Goal: Task Accomplishment & Management: Use online tool/utility

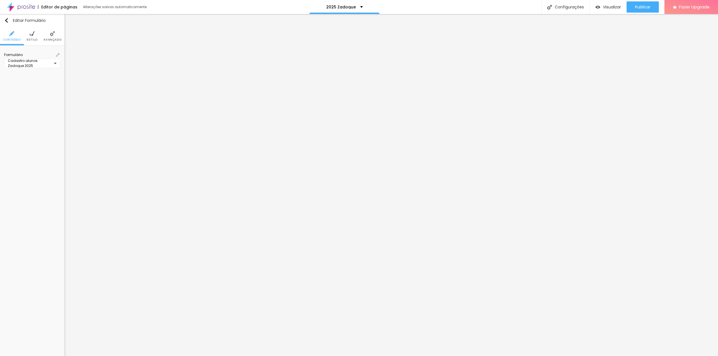
click at [57, 54] on img at bounding box center [57, 54] width 3 height 3
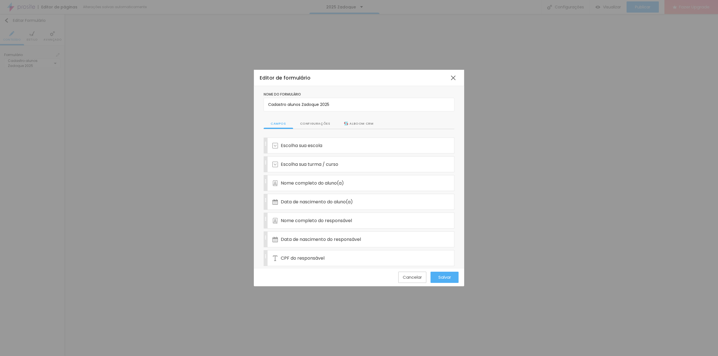
click at [310, 125] on div "Configurações" at bounding box center [315, 124] width 44 height 11
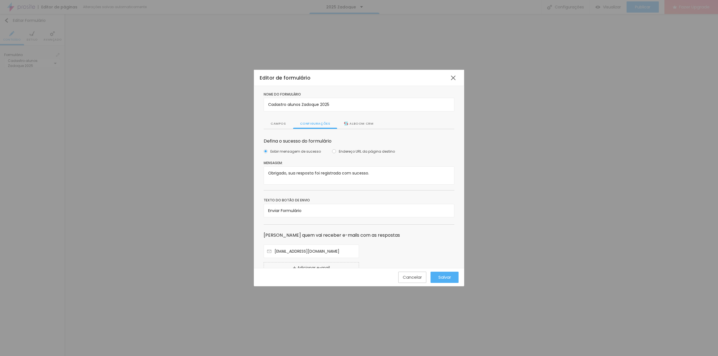
click at [350, 199] on label "Texto do botão de envio" at bounding box center [359, 200] width 191 height 5
click at [448, 79] on div "Editor de formulário" at bounding box center [354, 77] width 188 height 7
click at [455, 80] on div at bounding box center [453, 78] width 10 height 10
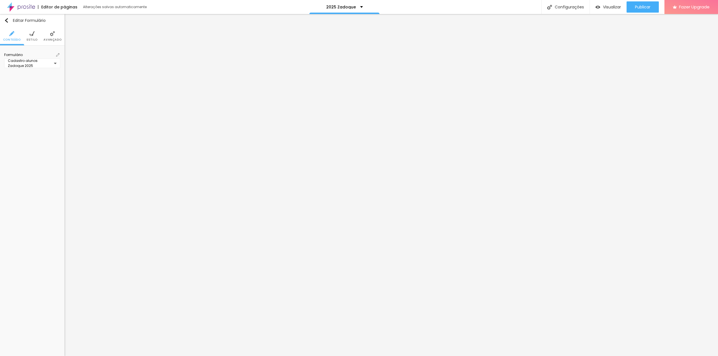
click at [54, 29] on li "Avançado" at bounding box center [52, 36] width 18 height 19
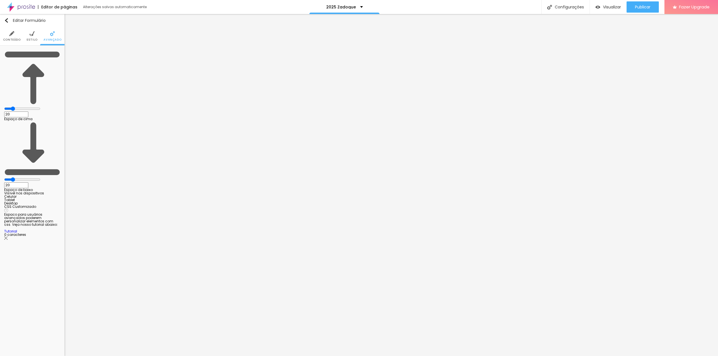
click at [37, 37] on ul "Conteúdo Estilo Avançado" at bounding box center [32, 36] width 64 height 19
click at [34, 37] on li "Estilo" at bounding box center [32, 36] width 11 height 19
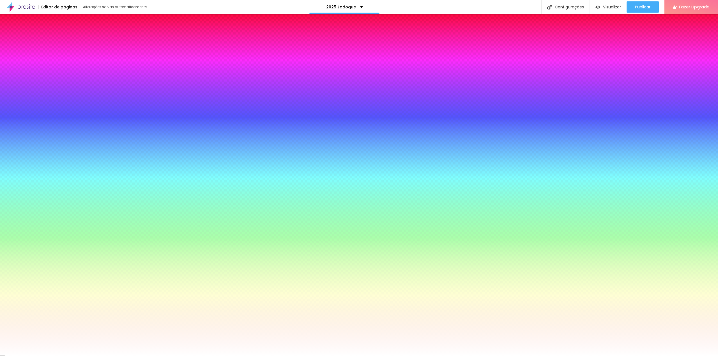
click at [39, 117] on div at bounding box center [32, 117] width 56 height 0
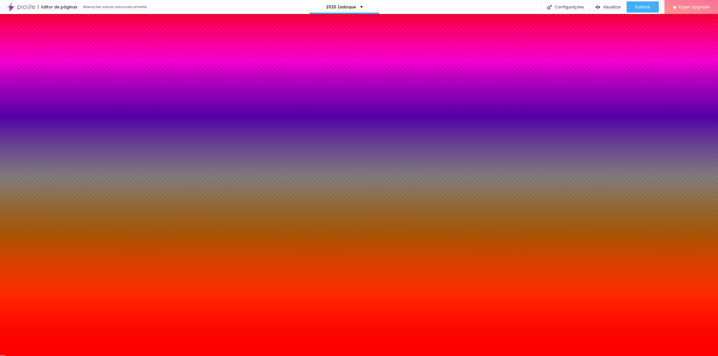
drag, startPoint x: 40, startPoint y: 133, endPoint x: 49, endPoint y: 123, distance: 12.7
click at [49, 122] on div "Cor de fundo Voltar ao padrão #FF0000" at bounding box center [32, 114] width 56 height 15
click at [40, 117] on div at bounding box center [32, 117] width 56 height 0
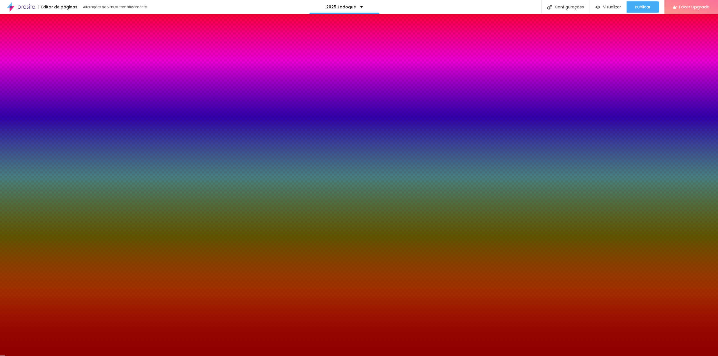
drag, startPoint x: 24, startPoint y: 139, endPoint x: 45, endPoint y: 146, distance: 22.3
click at [45, 122] on div at bounding box center [32, 122] width 56 height 0
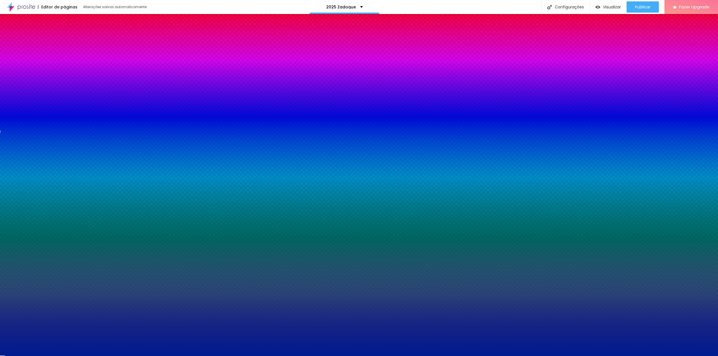
click at [49, 143] on div at bounding box center [359, 178] width 718 height 356
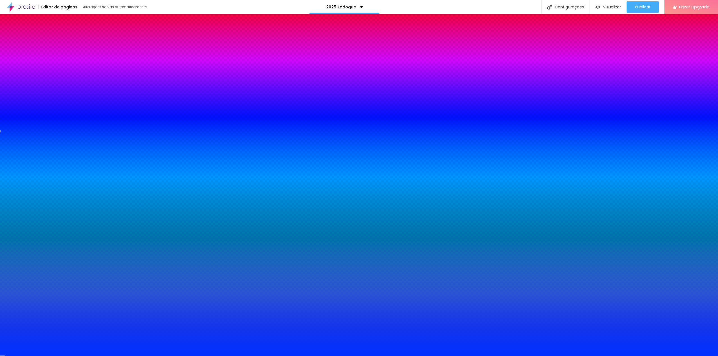
drag, startPoint x: 41, startPoint y: 141, endPoint x: 57, endPoint y: 116, distance: 30.1
click at [57, 116] on div "Cor de fundo Voltar ao padrão #0031FF" at bounding box center [32, 114] width 56 height 15
click at [37, 117] on div at bounding box center [32, 117] width 56 height 0
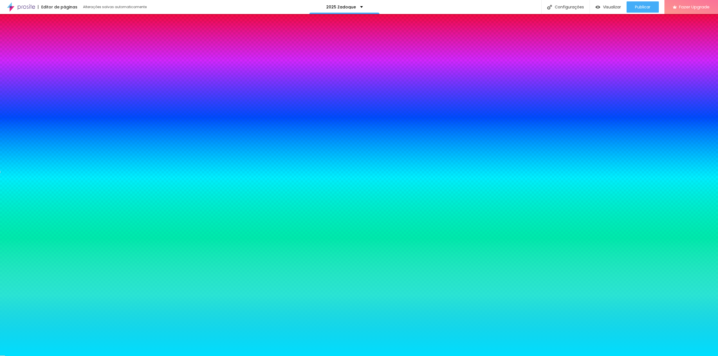
click at [48, 148] on div at bounding box center [359, 178] width 718 height 356
drag, startPoint x: 37, startPoint y: 132, endPoint x: 52, endPoint y: 122, distance: 17.5
click at [52, 122] on div "Cor de fundo Voltar ao padrão #00E0FF" at bounding box center [32, 114] width 56 height 15
click at [48, 122] on input "#00E0FF" at bounding box center [37, 120] width 67 height 6
click at [40, 117] on div at bounding box center [32, 117] width 56 height 0
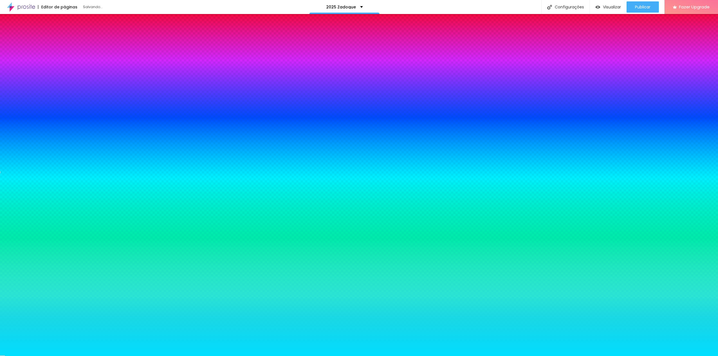
click at [40, 117] on div at bounding box center [32, 117] width 56 height 0
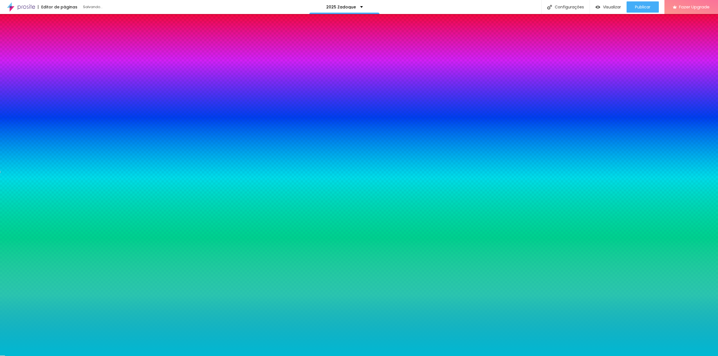
type input "#00B0C9"
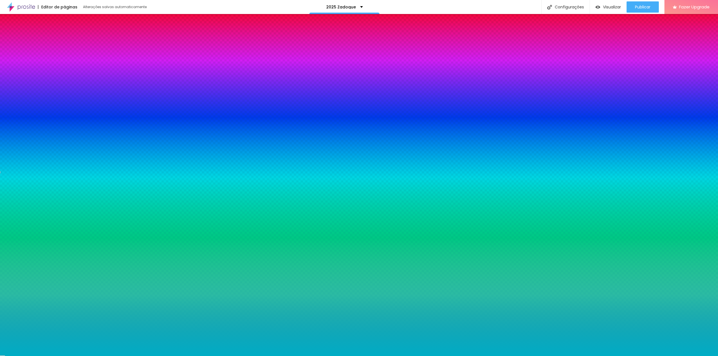
drag, startPoint x: 45, startPoint y: 144, endPoint x: 47, endPoint y: 137, distance: 6.7
click at [47, 122] on div at bounding box center [32, 122] width 56 height 0
click at [50, 115] on div "Cor de fundo Voltar ao padrão #00B0C9" at bounding box center [32, 114] width 56 height 15
click at [12, 135] on button "button" at bounding box center [8, 135] width 8 height 6
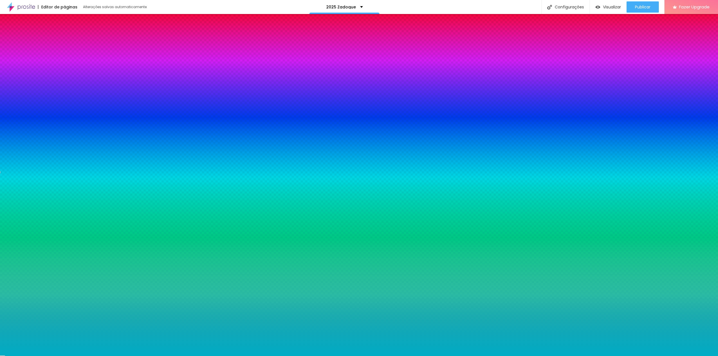
type input "#FFFFFF"
drag, startPoint x: 98, startPoint y: 217, endPoint x: 75, endPoint y: 199, distance: 29.1
type input "17"
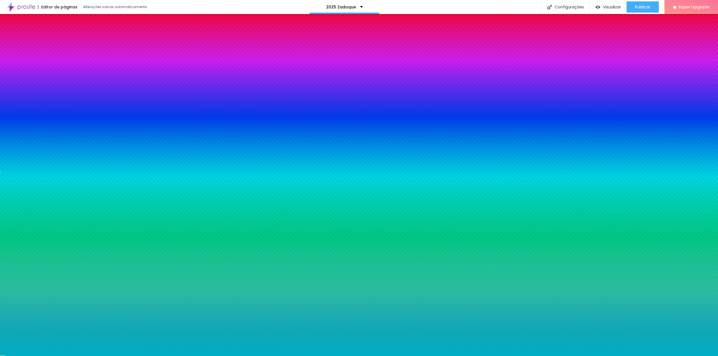
type input "18"
type input "19"
type input "21"
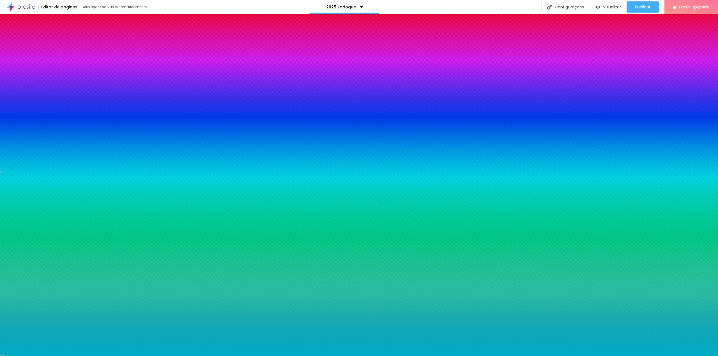
type input "21"
type input "22"
type input "21"
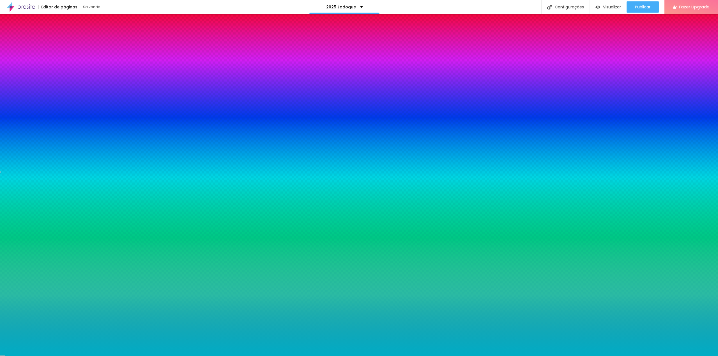
type input "20"
type input "19"
type input "18"
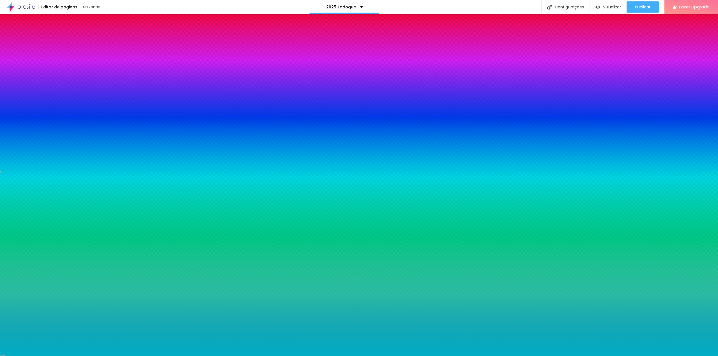
type input "18"
type input "17"
type input "16"
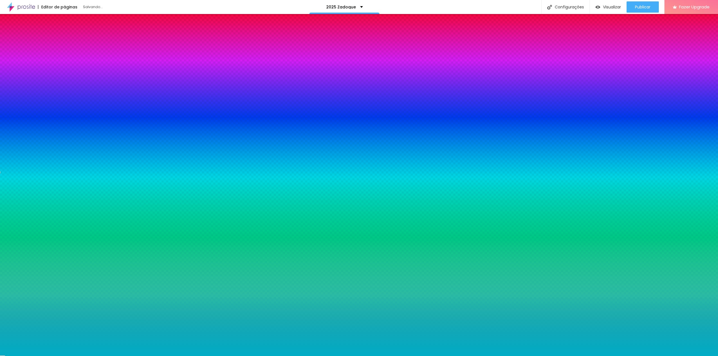
type input "17"
type input "18"
type input "19"
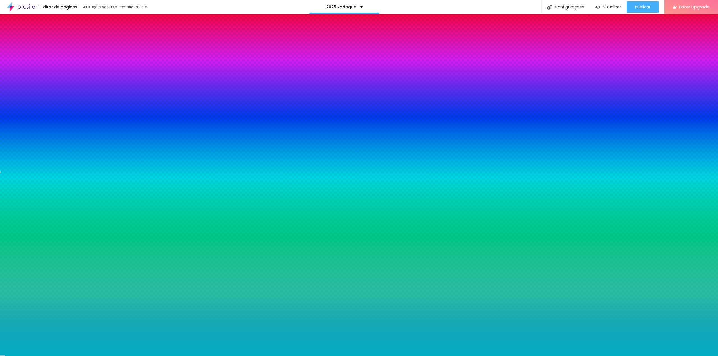
type input "19"
type input "20"
type input "19"
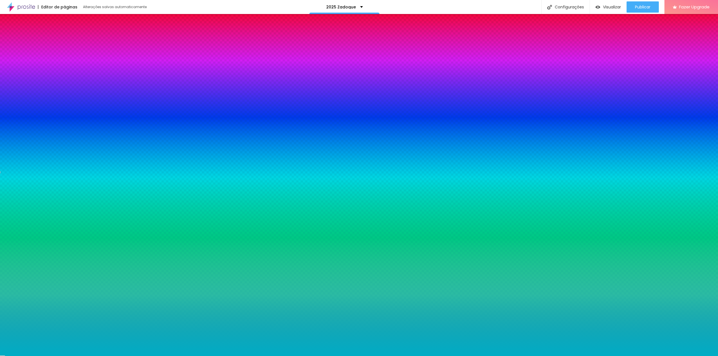
type input "18"
type input "19"
type input "20"
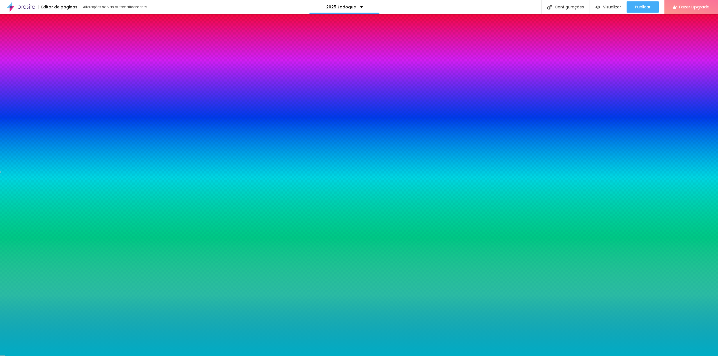
type input "20"
type input "21"
type input "22"
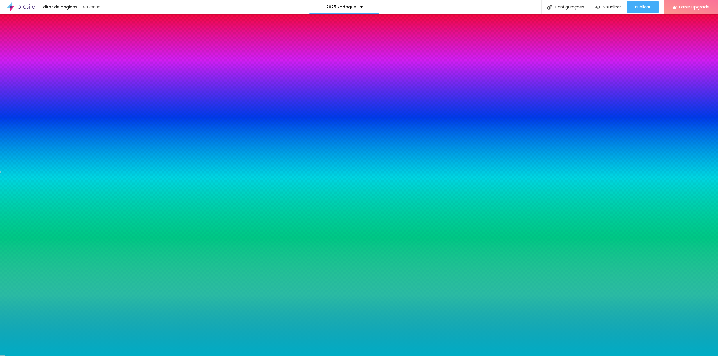
type input "23"
type input "22"
type input "21"
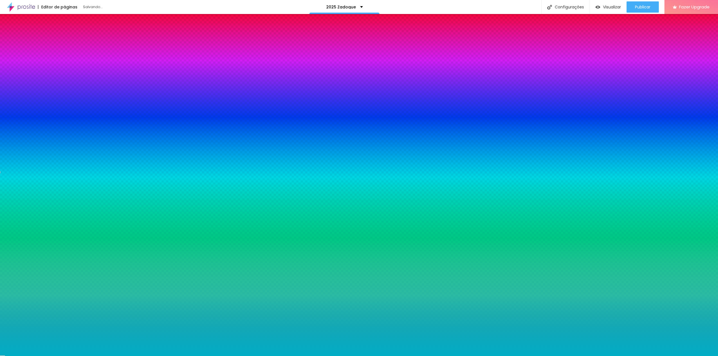
type input "21"
type input "20"
type input "19"
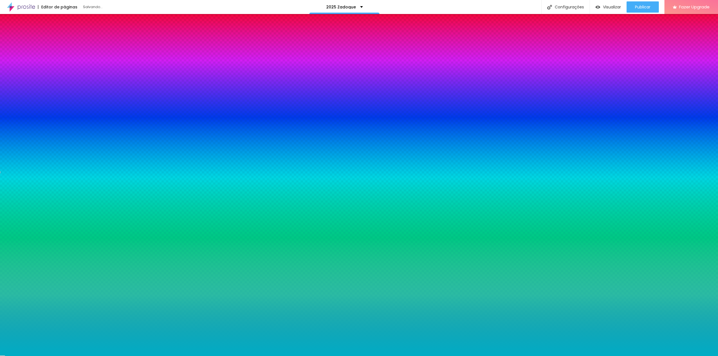
type input "18"
type input "17"
type input "16"
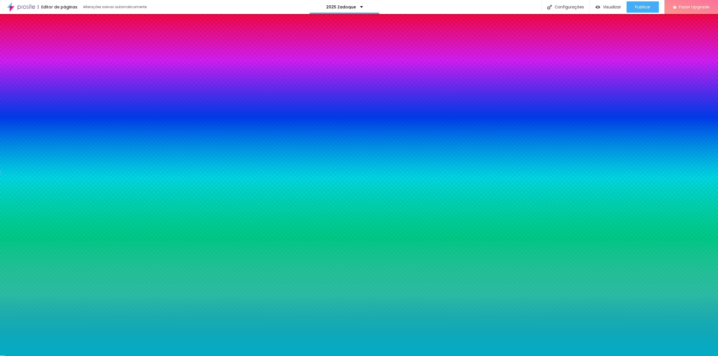
type input "16"
type input "15"
drag, startPoint x: 86, startPoint y: 173, endPoint x: 84, endPoint y: 175, distance: 3.2
type input "15"
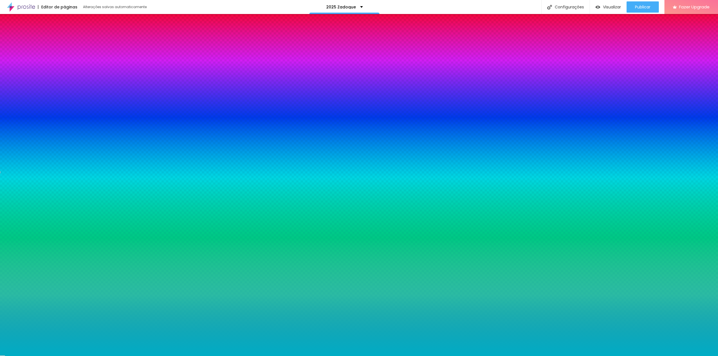
type input "1.1"
type input "1.3"
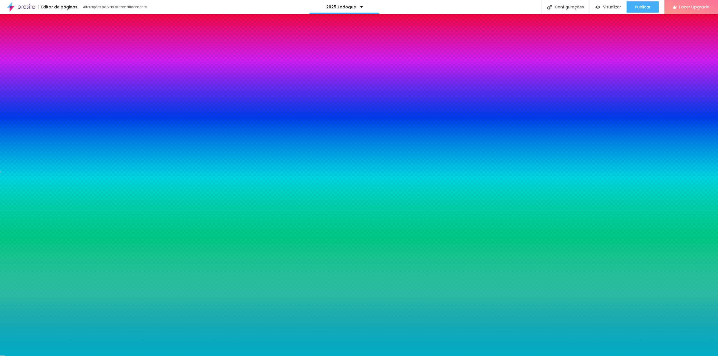
type input "1.6"
type input "2.6"
type input "3.2"
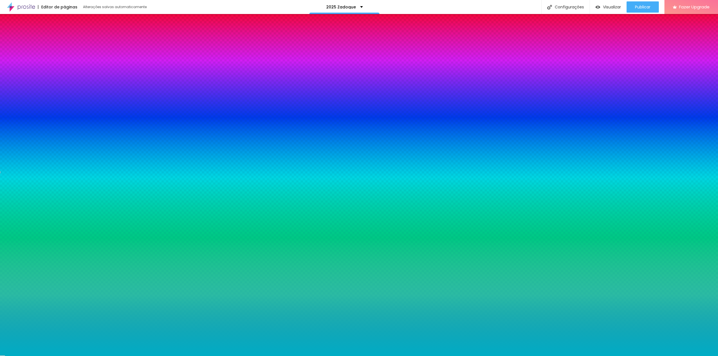
type input "3.2"
type input "3.6"
type input "4"
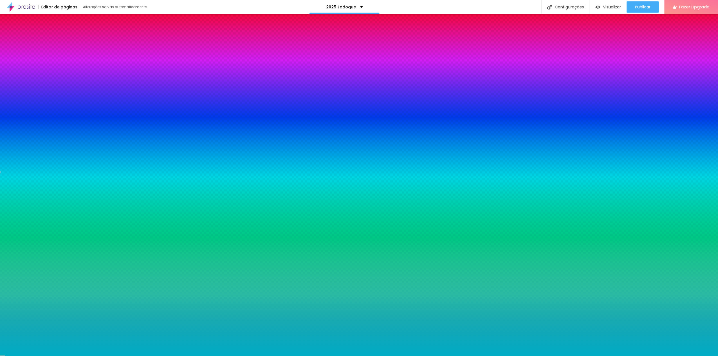
type input "4.2"
type input "4.3"
type input "4.2"
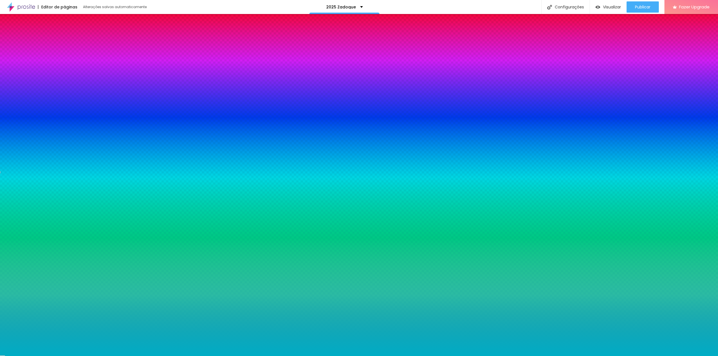
type input "4.2"
type input "3.9"
type input "3.3"
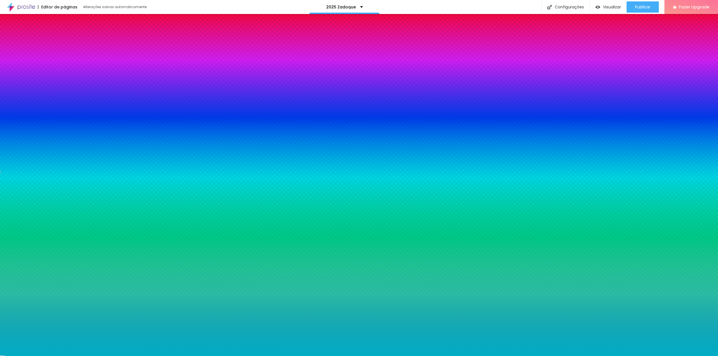
type input "2.9"
type input "2.6"
type input "2.4"
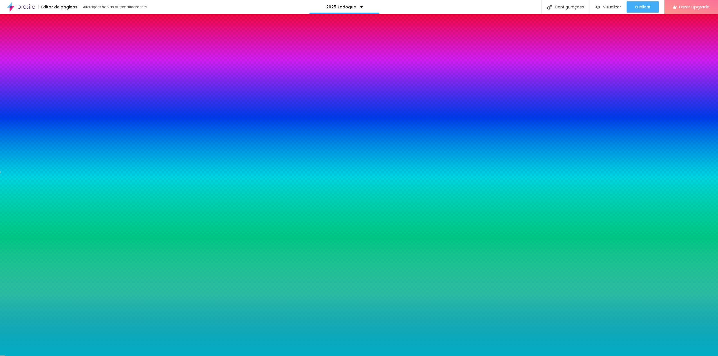
type input "2.4"
type input "2.3"
type input "2.2"
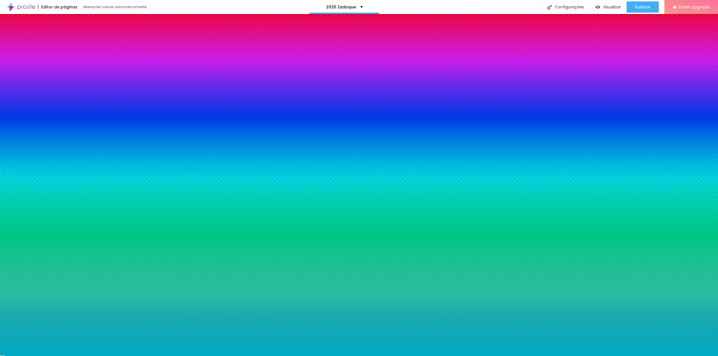
type input "2"
type input "1.6"
type input "1.3"
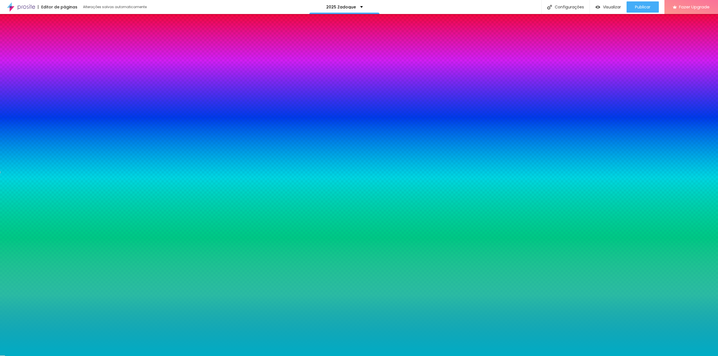
type input "1.3"
type input "1"
type input "0.3"
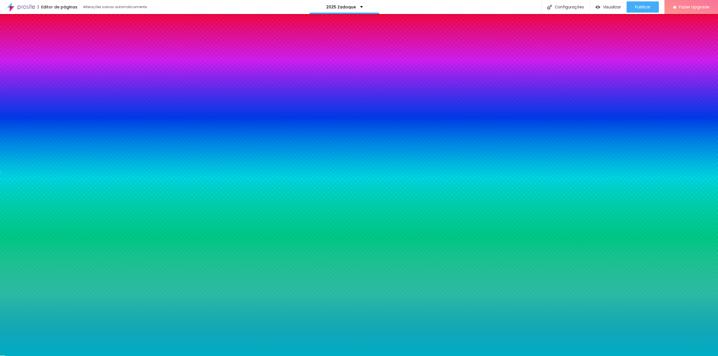
type input "0"
type input "0.1"
type input "0.2"
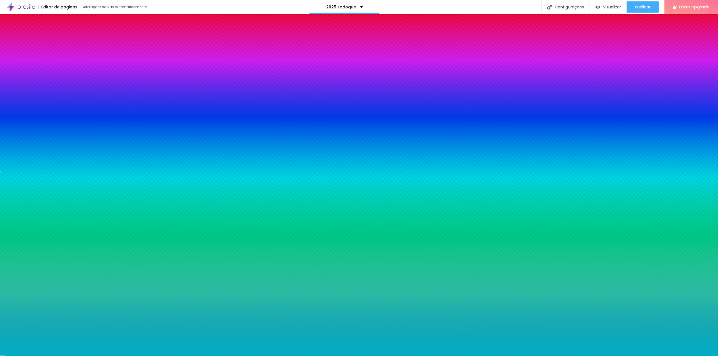
type input "0.2"
type input "0.3"
type input "0.5"
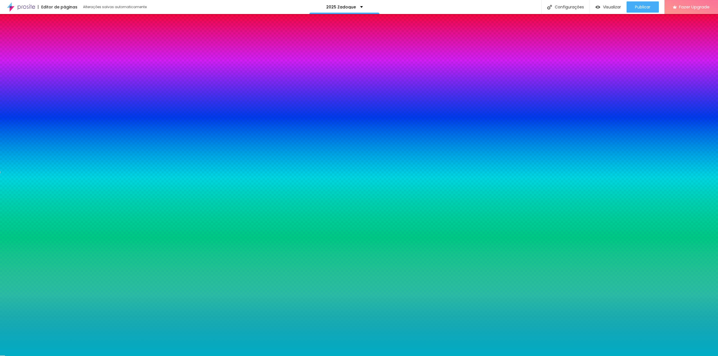
type input "0.6"
type input "0.7"
type input "0.6"
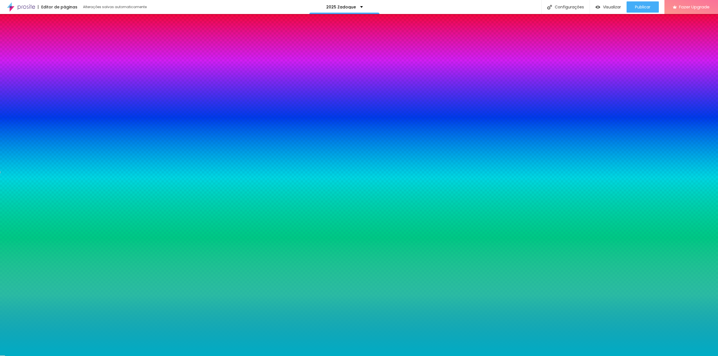
type input "0.6"
type input "0.5"
type input "0.4"
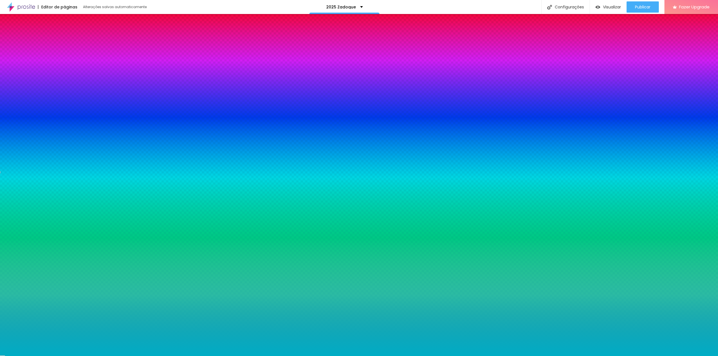
type input "0.3"
type input "0.4"
drag, startPoint x: 89, startPoint y: 186, endPoint x: 74, endPoint y: 187, distance: 14.9
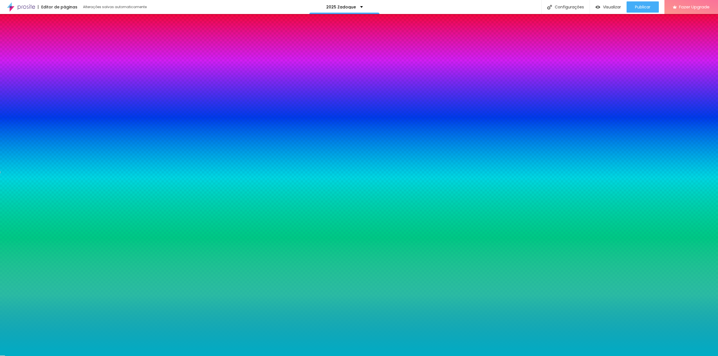
type input "0.4"
type input "14"
type input "13"
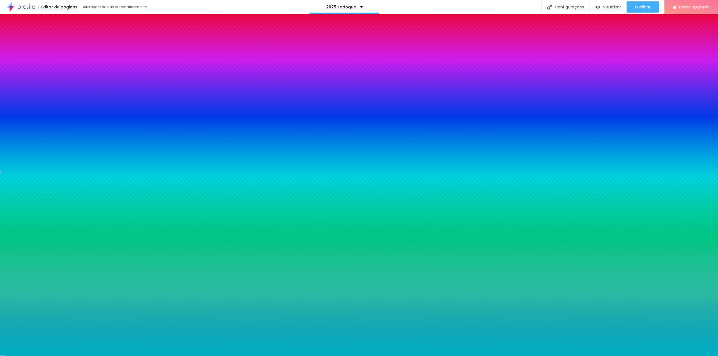
type input "13"
type input "14"
type input "15"
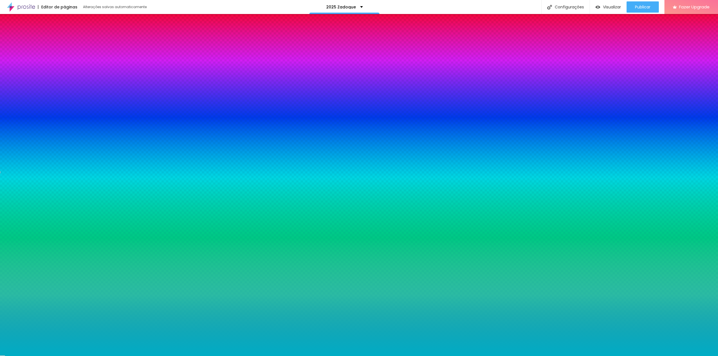
click at [35, 356] on div at bounding box center [359, 356] width 718 height 0
click at [9, 67] on icon "button" at bounding box center [8, 65] width 2 height 2
type input "18"
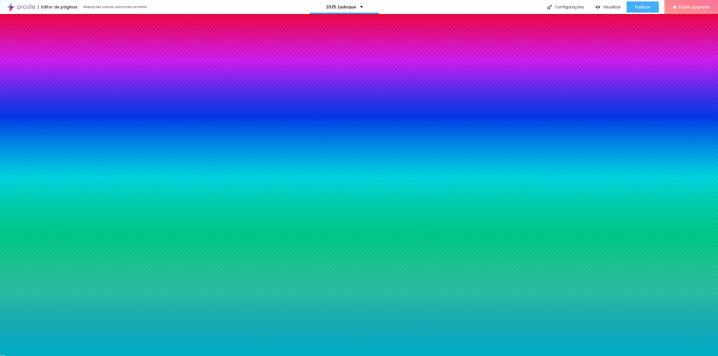
type input "19"
type input "20"
type input "21"
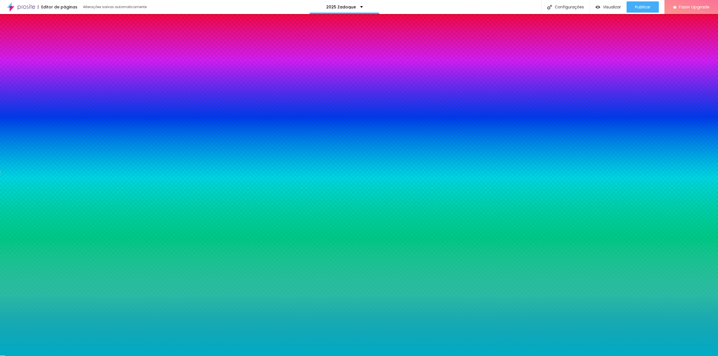
type input "21"
type input "22"
type input "23"
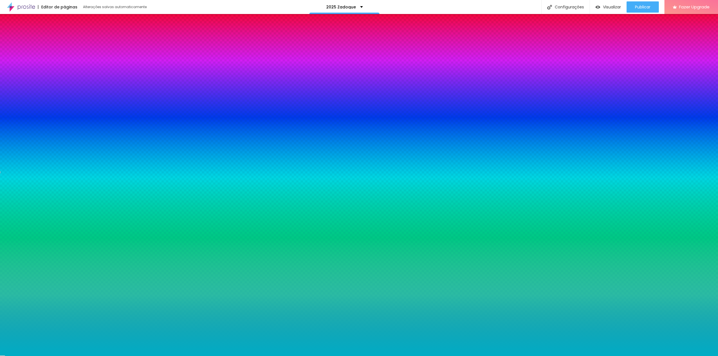
type input "24"
type input "23"
type input "22"
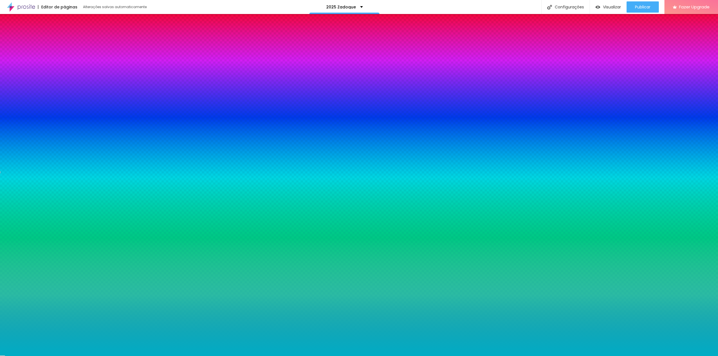
type input "22"
type input "21"
type input "20"
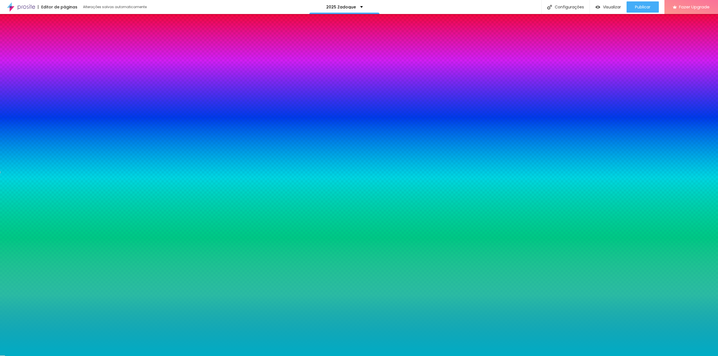
type input "19"
type input "18"
type input "17"
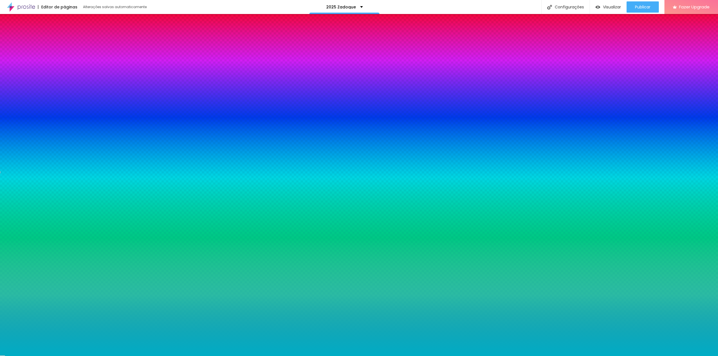
type input "17"
type input "16"
type input "15"
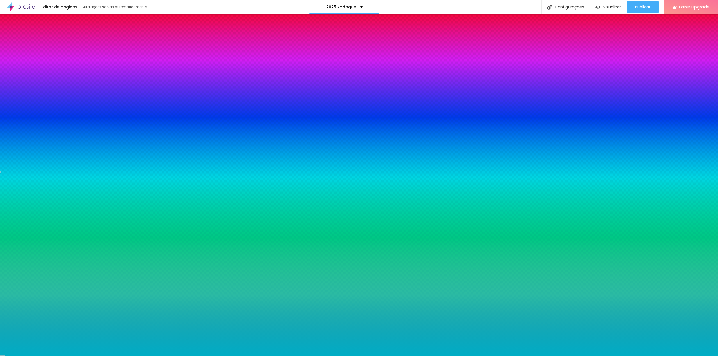
type input "14"
type input "15"
type input "16"
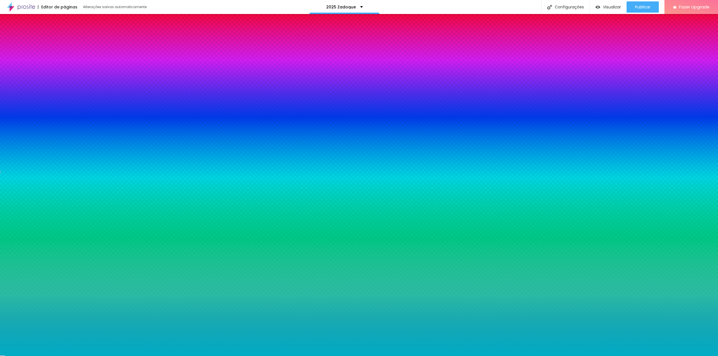
type input "16"
type input "17"
type input "19"
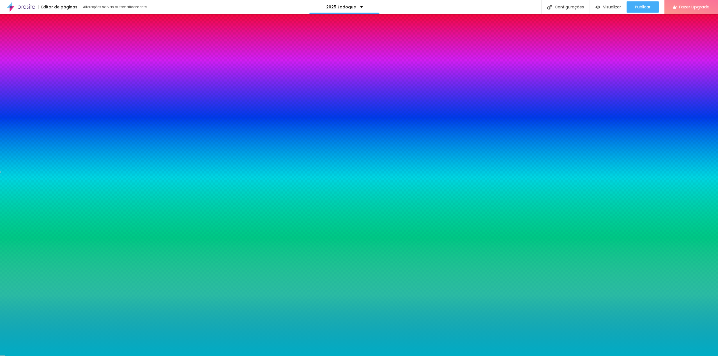
type input "21"
type input "23"
type input "24"
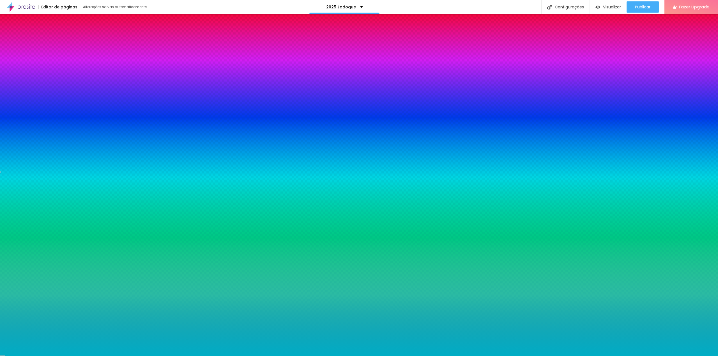
type input "24"
type input "25"
type input "26"
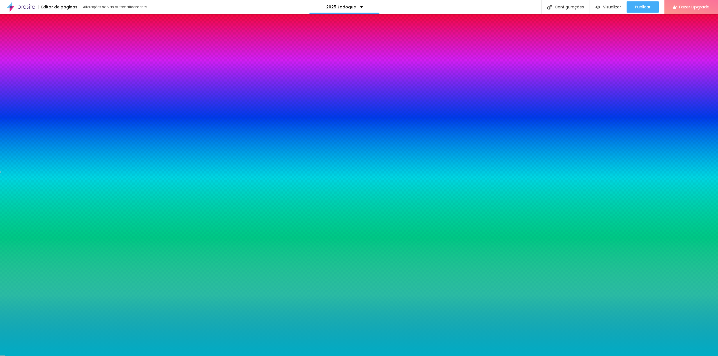
type input "25"
type input "24"
type input "23"
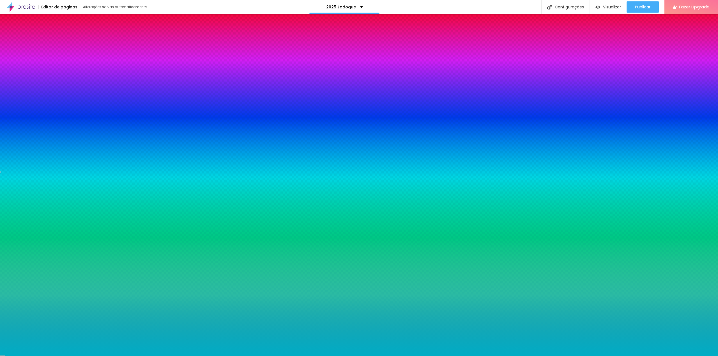
type input "23"
type input "21"
drag, startPoint x: 96, startPoint y: 105, endPoint x: 90, endPoint y: 108, distance: 6.4
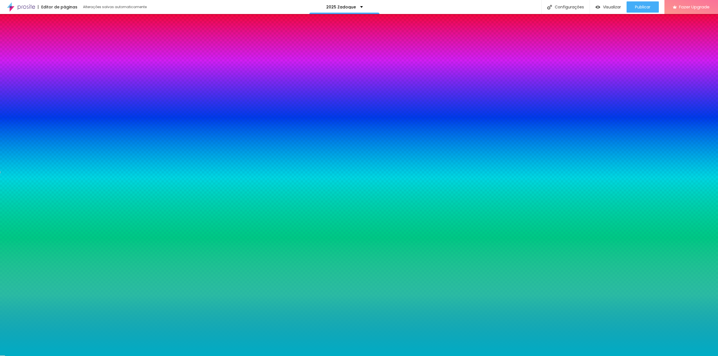
click at [165, 356] on div at bounding box center [359, 356] width 718 height 0
click at [12, 69] on button "button" at bounding box center [8, 66] width 8 height 6
drag, startPoint x: 90, startPoint y: 107, endPoint x: 93, endPoint y: 113, distance: 6.4
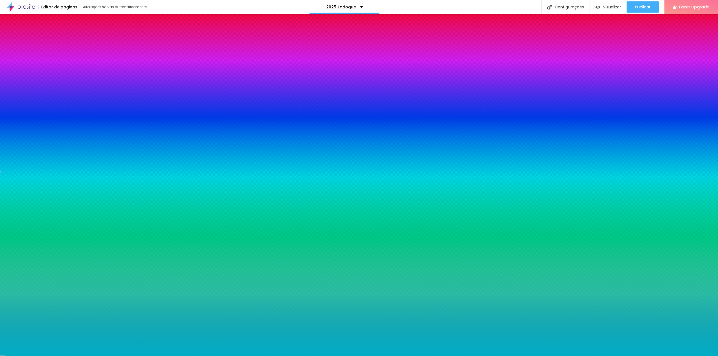
click at [104, 139] on div at bounding box center [359, 178] width 718 height 356
drag, startPoint x: 114, startPoint y: 139, endPoint x: 120, endPoint y: 132, distance: 9.0
drag, startPoint x: 122, startPoint y: 156, endPoint x: 122, endPoint y: 147, distance: 8.7
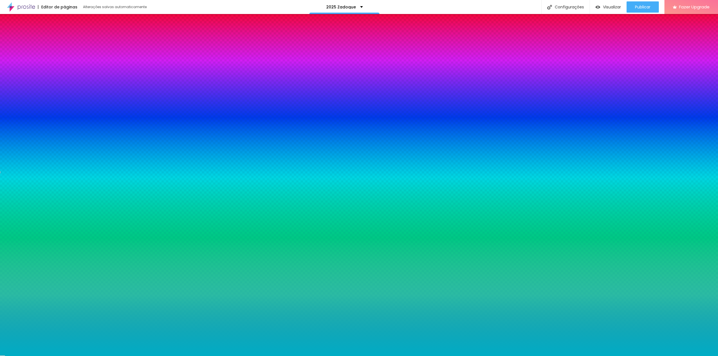
drag, startPoint x: 119, startPoint y: 149, endPoint x: 119, endPoint y: 146, distance: 3.2
click at [119, 146] on div at bounding box center [359, 178] width 718 height 356
drag, startPoint x: 119, startPoint y: 146, endPoint x: 119, endPoint y: 160, distance: 14.3
click at [119, 160] on div at bounding box center [359, 178] width 718 height 356
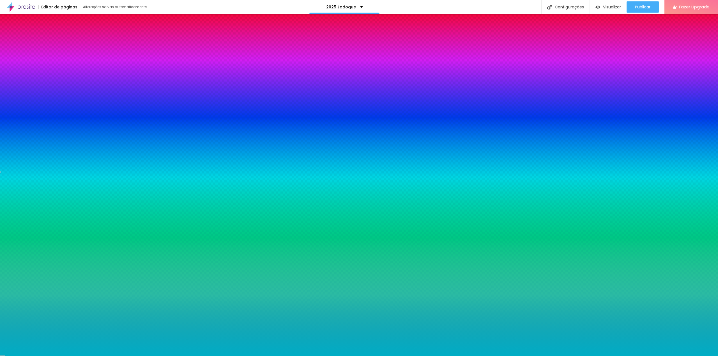
drag, startPoint x: 107, startPoint y: 150, endPoint x: 116, endPoint y: 141, distance: 13.1
click at [170, 45] on div at bounding box center [170, 44] width 1 height 1
drag, startPoint x: 86, startPoint y: 142, endPoint x: 75, endPoint y: 135, distance: 13.2
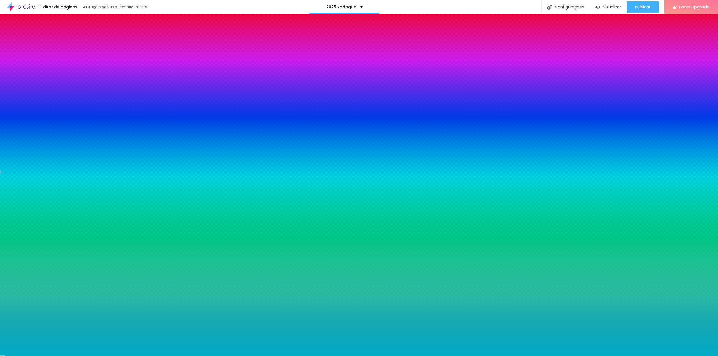
drag, startPoint x: 93, startPoint y: 105, endPoint x: 96, endPoint y: 104, distance: 3.1
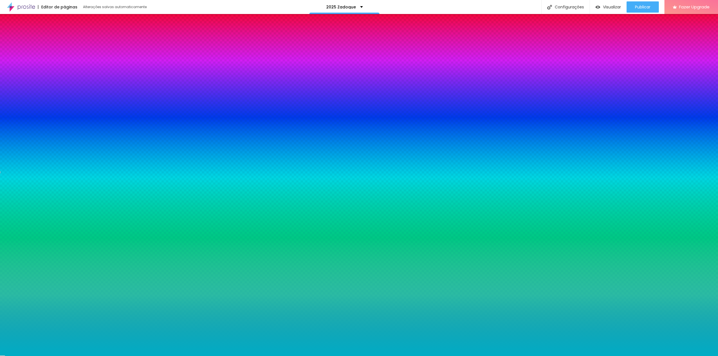
drag, startPoint x: 72, startPoint y: 119, endPoint x: 84, endPoint y: 120, distance: 11.6
click at [98, 356] on p "Fonte" at bounding box center [359, 357] width 718 height 3
click at [33, 356] on div at bounding box center [359, 356] width 718 height 0
click at [10, 98] on icon "button" at bounding box center [7, 99] width 3 height 3
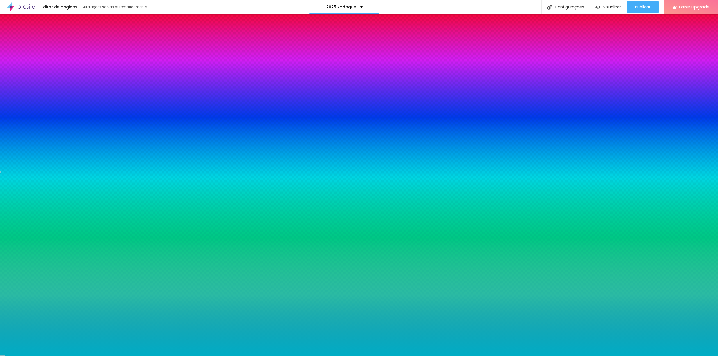
click at [100, 356] on div at bounding box center [359, 360] width 718 height 0
click at [38, 356] on div at bounding box center [359, 356] width 718 height 0
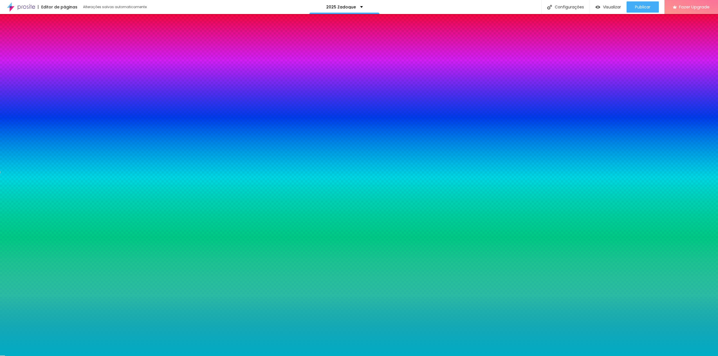
click at [38, 117] on div at bounding box center [32, 117] width 56 height 0
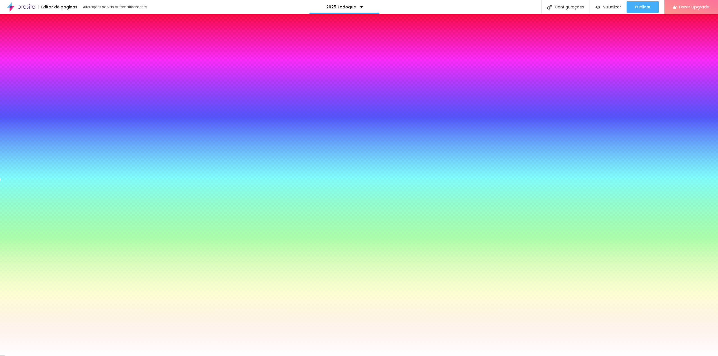
drag, startPoint x: 17, startPoint y: 136, endPoint x: 5, endPoint y: 123, distance: 17.6
click at [5, 122] on div "Cor de fundo Voltar ao padrão #FFFFFF" at bounding box center [32, 114] width 56 height 15
click at [40, 117] on div at bounding box center [32, 117] width 56 height 0
click at [55, 132] on div at bounding box center [359, 178] width 718 height 356
drag, startPoint x: 55, startPoint y: 132, endPoint x: 56, endPoint y: 122, distance: 9.4
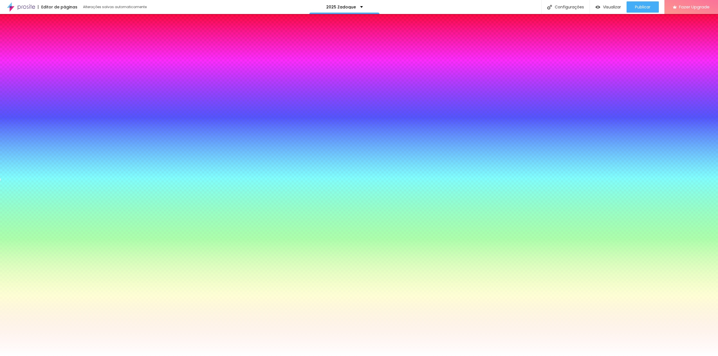
click at [56, 122] on div "Cor de fundo Voltar ao padrão #FFFFFF" at bounding box center [32, 114] width 56 height 15
click at [9, 134] on icon "button" at bounding box center [8, 134] width 2 height 2
drag, startPoint x: 96, startPoint y: 217, endPoint x: 117, endPoint y: 203, distance: 24.9
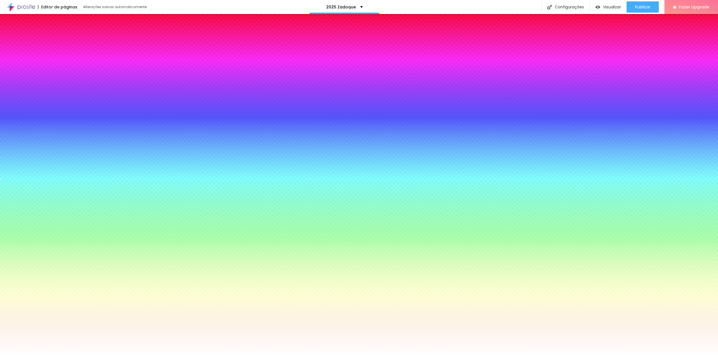
drag, startPoint x: 119, startPoint y: 222, endPoint x: 116, endPoint y: 213, distance: 9.8
click at [119, 219] on body "Editor de páginas Alterações [PERSON_NAME] automaticamente 2025 Zadoque Configu…" at bounding box center [359, 178] width 718 height 356
click at [101, 209] on div at bounding box center [359, 178] width 718 height 356
click at [477, 52] on div at bounding box center [477, 51] width 1 height 1
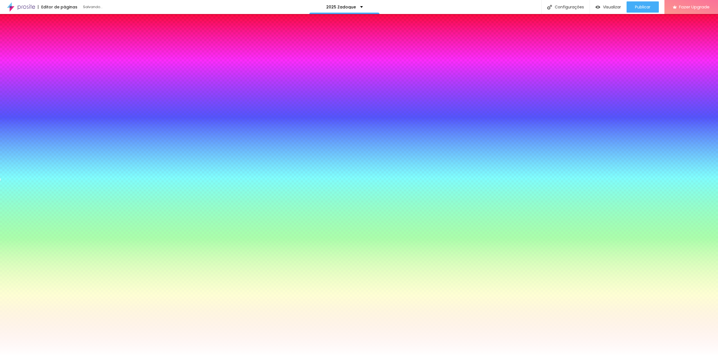
click at [88, 231] on div at bounding box center [359, 178] width 718 height 356
drag, startPoint x: 81, startPoint y: 243, endPoint x: 79, endPoint y: 245, distance: 2.9
click at [81, 243] on div at bounding box center [359, 178] width 718 height 356
click at [78, 246] on div at bounding box center [359, 178] width 718 height 356
click at [1, 350] on div at bounding box center [-1, 350] width 1 height 1
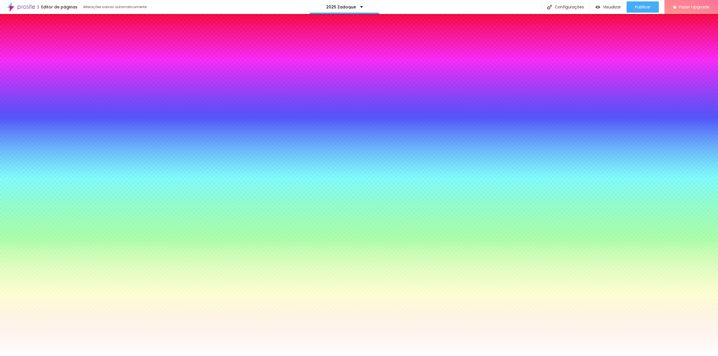
drag, startPoint x: 78, startPoint y: 246, endPoint x: 75, endPoint y: 248, distance: 3.7
click at [75, 248] on body "Editor de páginas Alterações [PERSON_NAME] automaticamente 2025 Zadoque Configu…" at bounding box center [359, 178] width 718 height 356
click at [186, 356] on div at bounding box center [359, 356] width 718 height 0
click at [9, 188] on icon "button" at bounding box center [8, 188] width 2 height 2
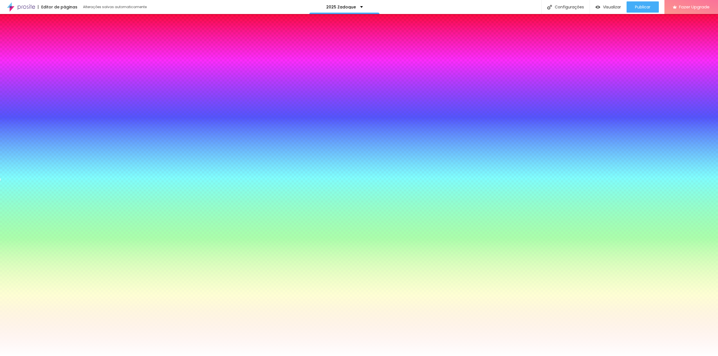
click at [177, 356] on div at bounding box center [359, 356] width 718 height 0
click at [10, 188] on icon "button" at bounding box center [7, 187] width 3 height 3
click at [140, 356] on div at bounding box center [359, 356] width 718 height 0
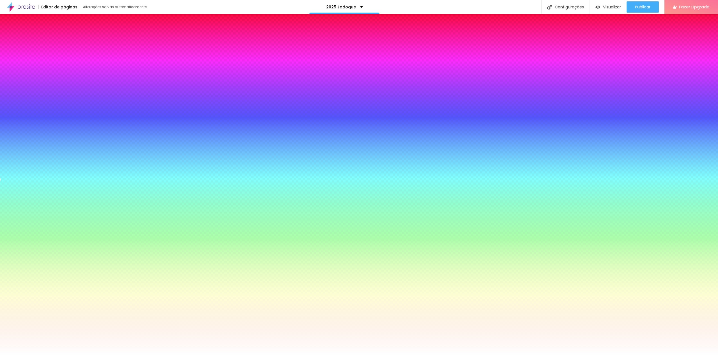
click at [49, 35] on li "Avançado" at bounding box center [52, 36] width 18 height 19
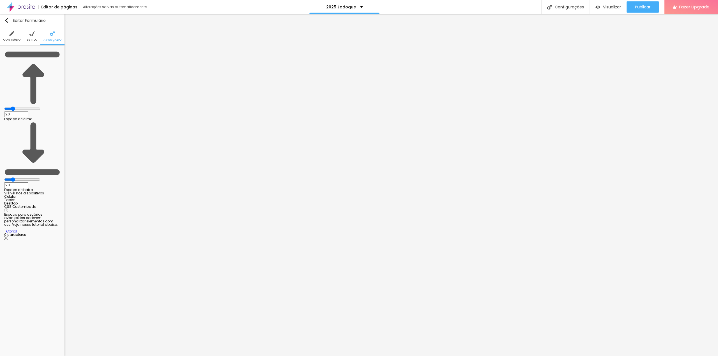
click at [8, 36] on li "Conteúdo" at bounding box center [12, 36] width 18 height 19
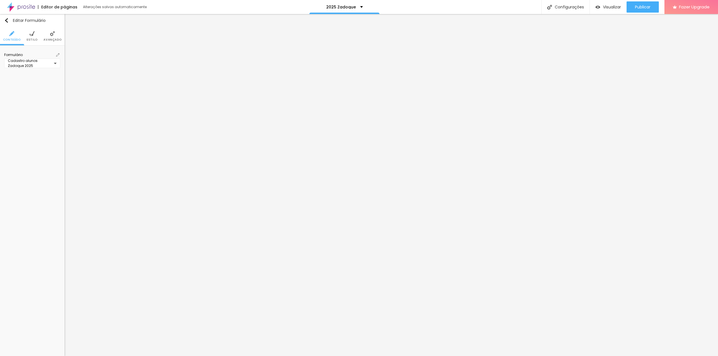
click at [47, 65] on div "Cadastro alunos Zadoque 2025" at bounding box center [31, 63] width 46 height 4
click at [58, 55] on img at bounding box center [57, 54] width 3 height 3
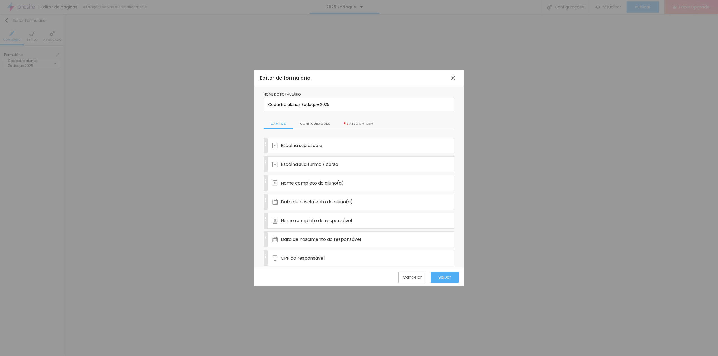
click at [315, 124] on div "Configurações" at bounding box center [315, 124] width 44 height 11
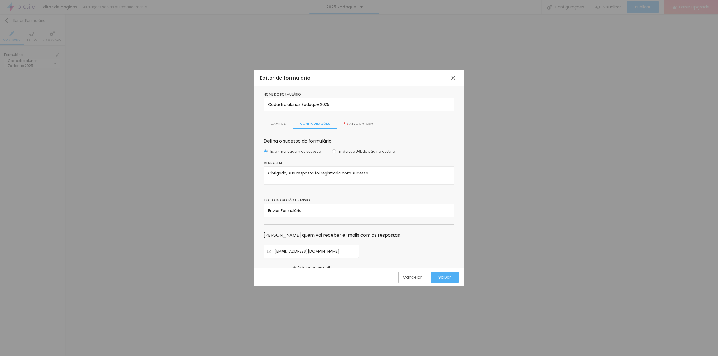
click at [357, 126] on div "Alboom CRM" at bounding box center [358, 123] width 29 height 5
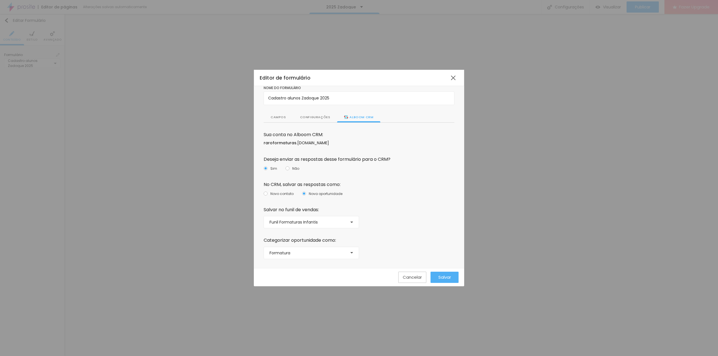
scroll to position [11, 0]
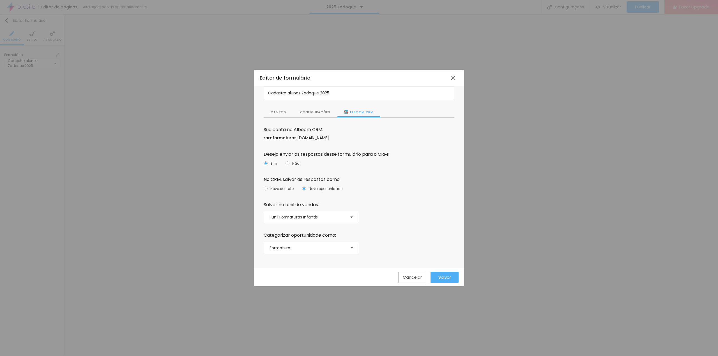
click at [440, 282] on div "Salvar" at bounding box center [444, 277] width 11 height 11
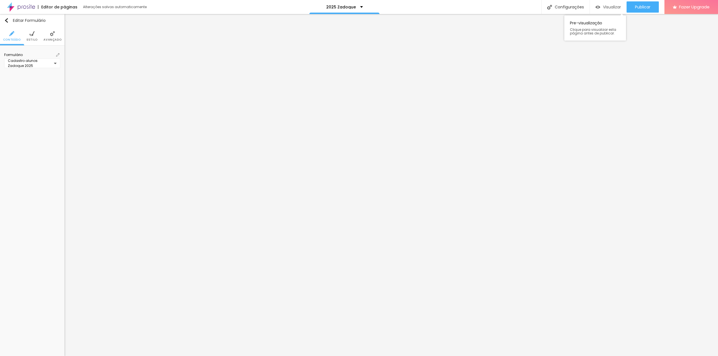
click at [603, 6] on span "Visualizar" at bounding box center [612, 7] width 18 height 4
